Goal: Entertainment & Leisure: Consume media (video, audio)

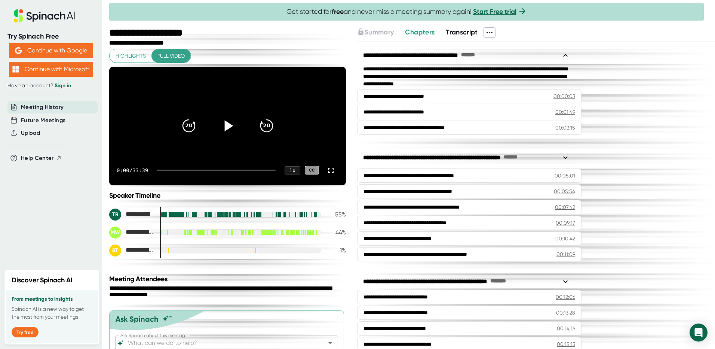
click at [225, 130] on icon at bounding box center [229, 125] width 9 height 11
click at [327, 175] on icon at bounding box center [331, 170] width 9 height 9
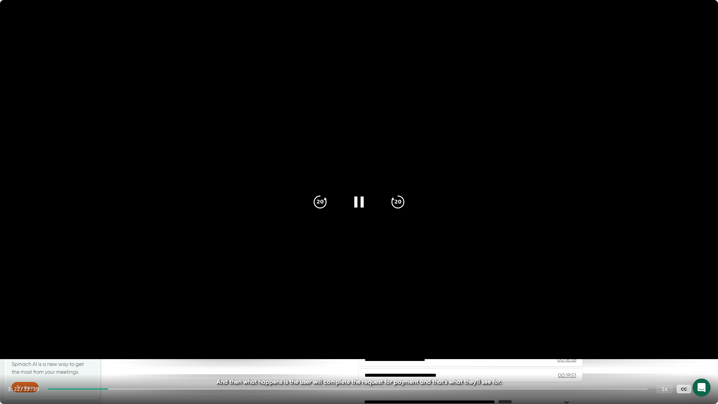
click at [299, 208] on video at bounding box center [359, 179] width 718 height 359
click at [367, 202] on icon at bounding box center [359, 202] width 19 height 19
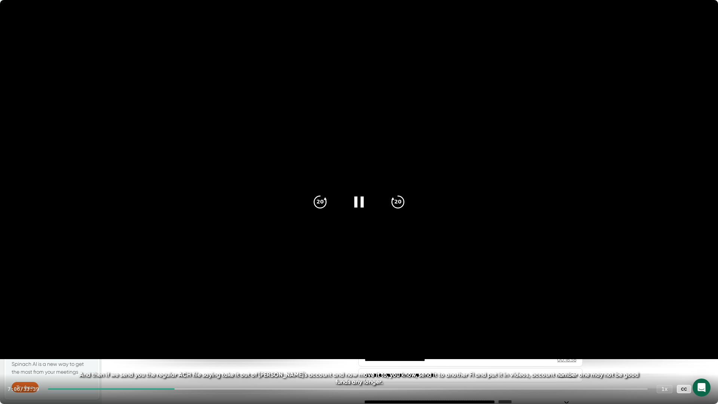
click at [531, 10] on video at bounding box center [359, 179] width 718 height 359
click at [367, 200] on icon at bounding box center [359, 202] width 19 height 19
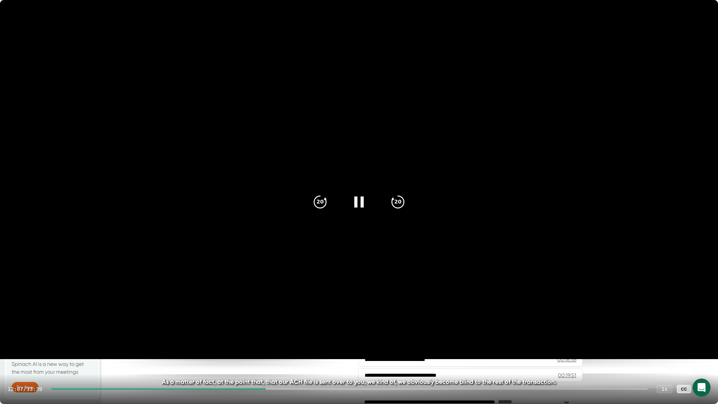
click at [358, 200] on icon at bounding box center [359, 202] width 19 height 19
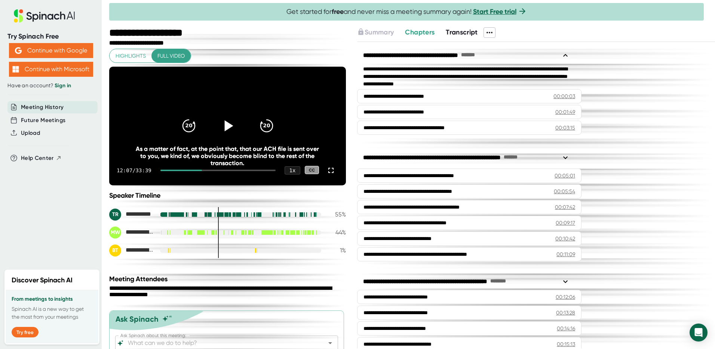
click at [225, 131] on icon at bounding box center [229, 125] width 9 height 11
click at [328, 175] on icon at bounding box center [331, 170] width 9 height 9
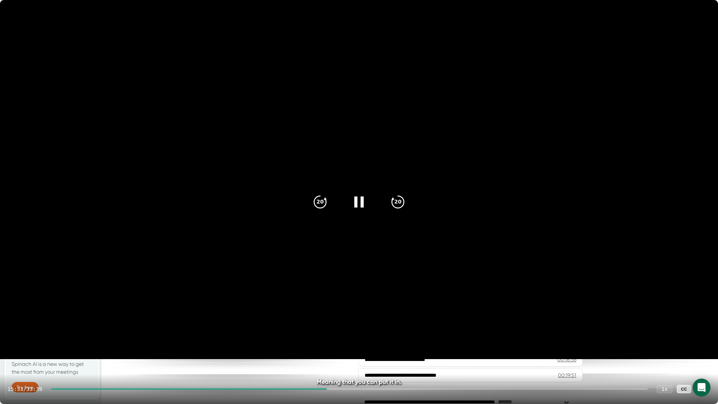
click at [305, 221] on video at bounding box center [359, 179] width 718 height 359
click at [354, 207] on icon at bounding box center [359, 202] width 19 height 19
click at [310, 195] on div "20" at bounding box center [320, 201] width 31 height 31
click at [354, 197] on icon at bounding box center [359, 202] width 19 height 19
click at [350, 204] on div at bounding box center [359, 201] width 31 height 31
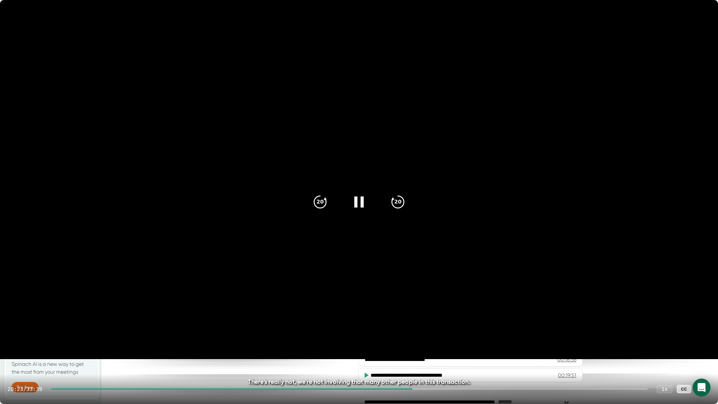
click at [359, 201] on icon at bounding box center [359, 202] width 19 height 19
click at [354, 207] on icon at bounding box center [359, 202] width 19 height 19
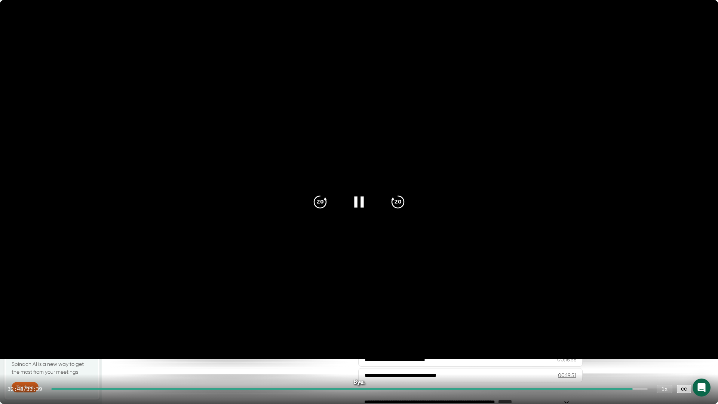
click at [371, 79] on video at bounding box center [359, 179] width 718 height 359
click at [354, 199] on icon at bounding box center [359, 202] width 19 height 19
click at [702, 348] on icon at bounding box center [703, 389] width 9 height 9
